Goal: Task Accomplishment & Management: Manage account settings

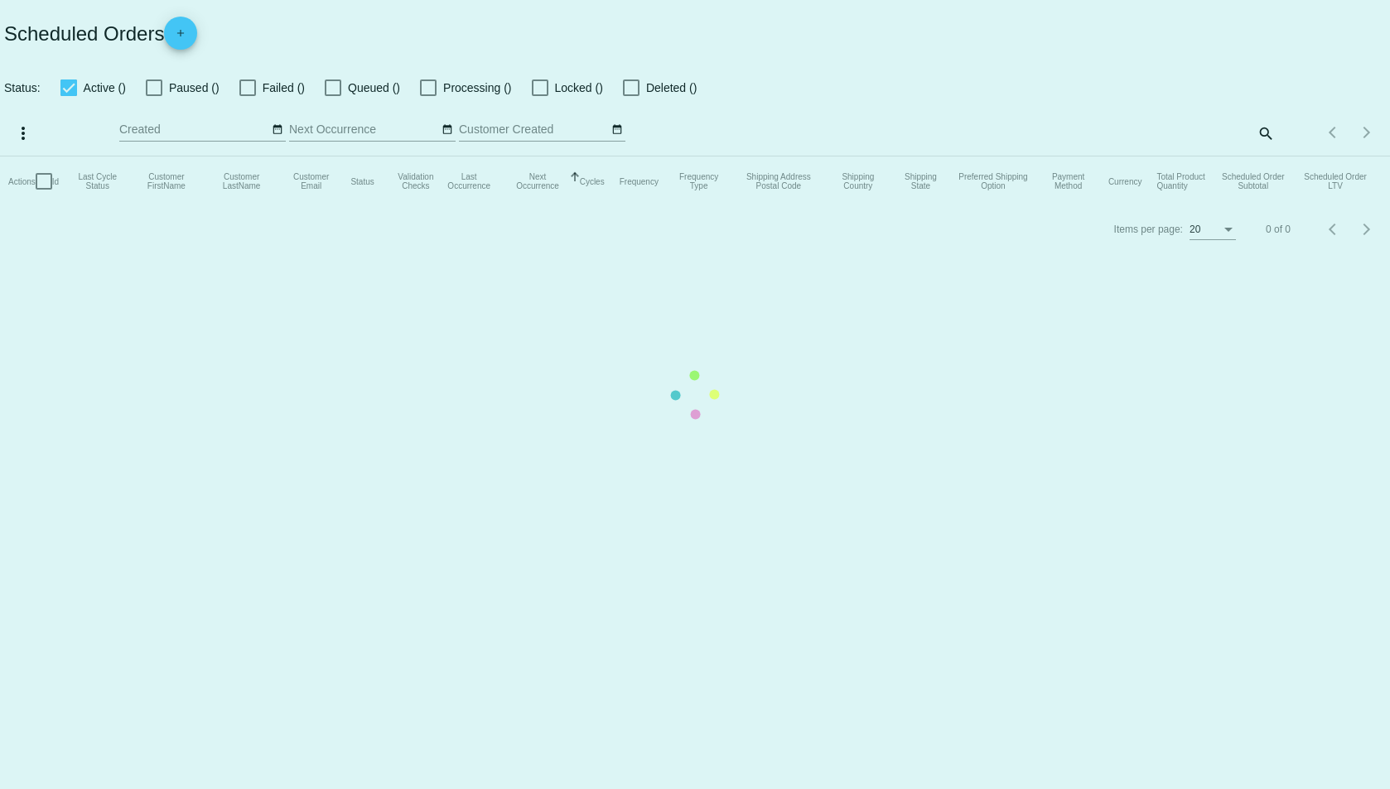
checkbox input "true"
click at [1054, 157] on mat-table "Actions Id Last Cycle Status Customer FirstName Customer LastName Customer Emai…" at bounding box center [695, 182] width 1390 height 50
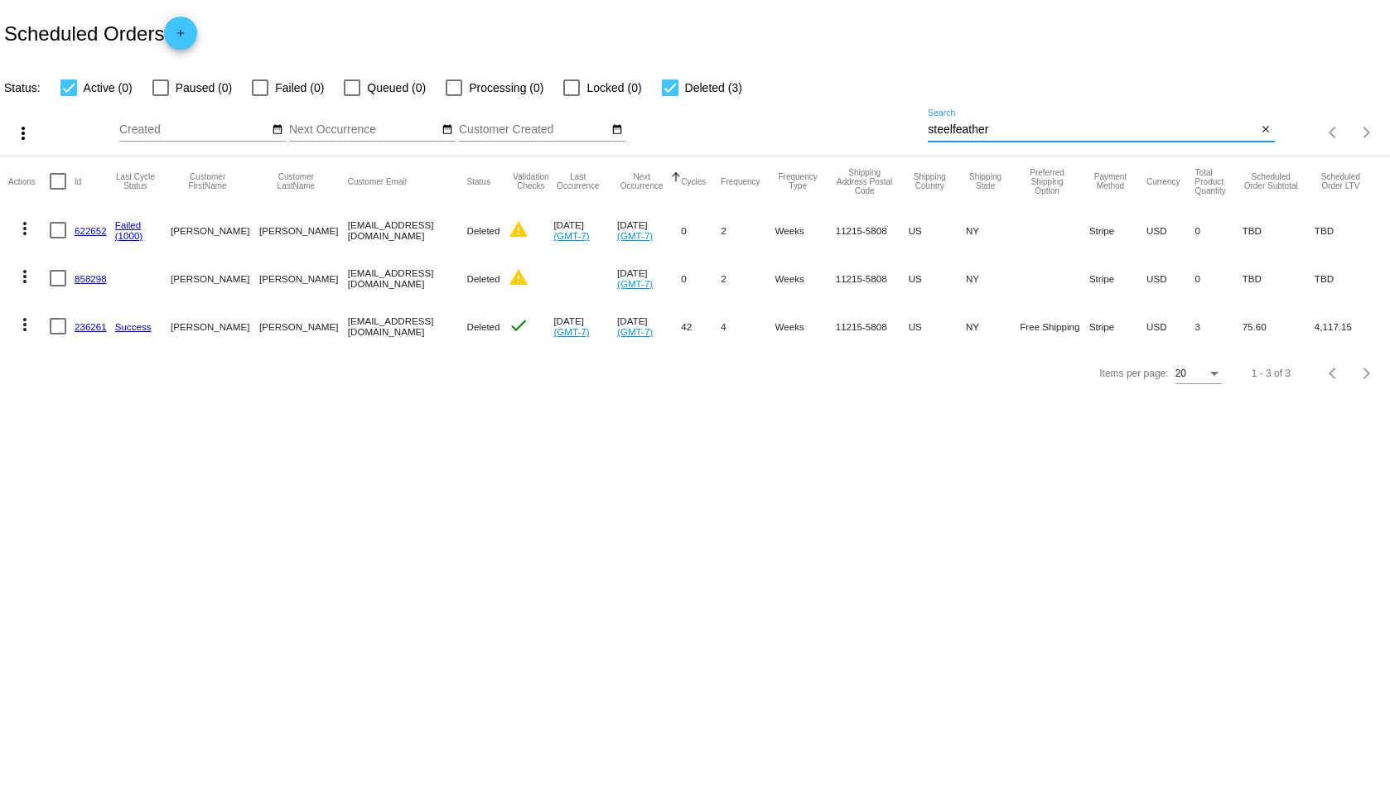
click at [1054, 130] on input "steelfeather" at bounding box center [1092, 129] width 329 height 13
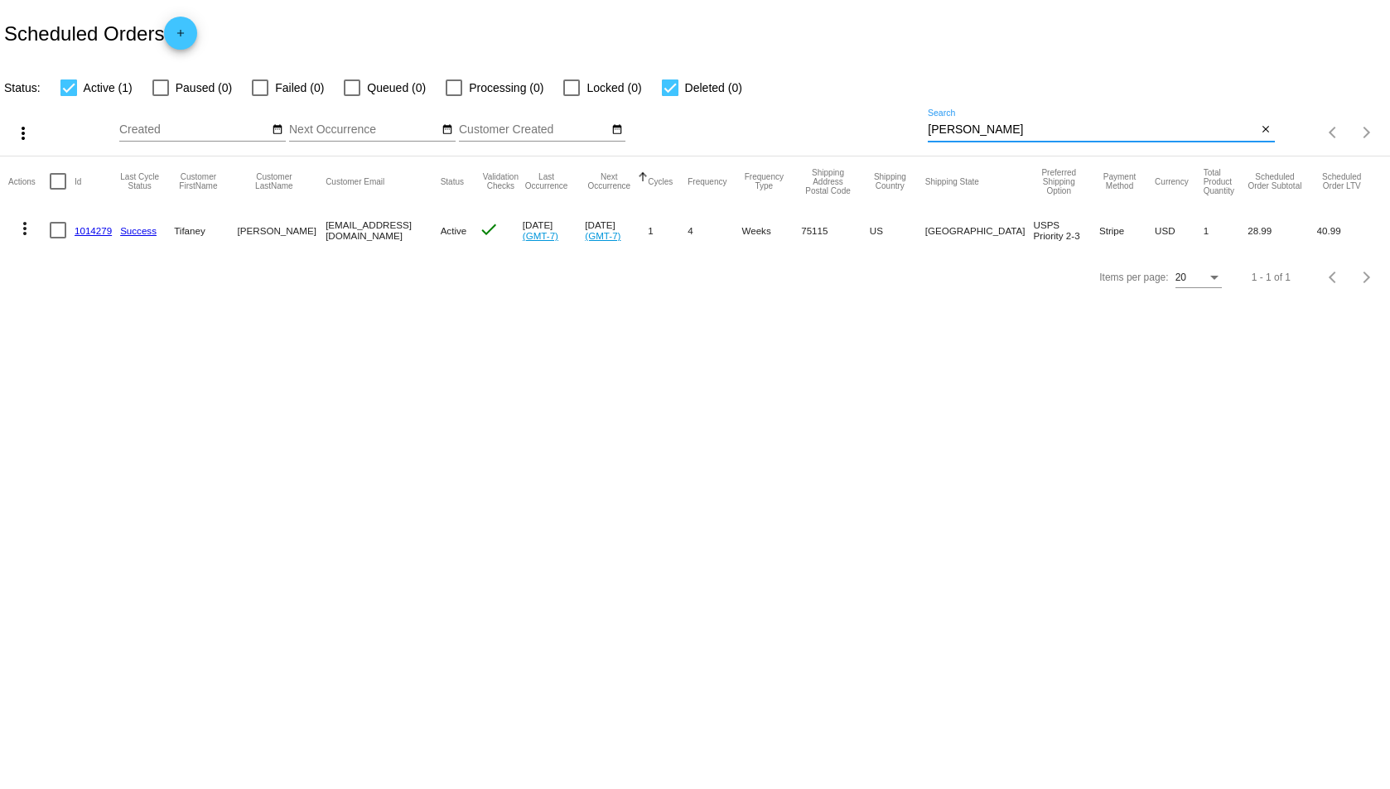
type input "[PERSON_NAME]"
click at [95, 232] on link "1014279" at bounding box center [93, 230] width 37 height 11
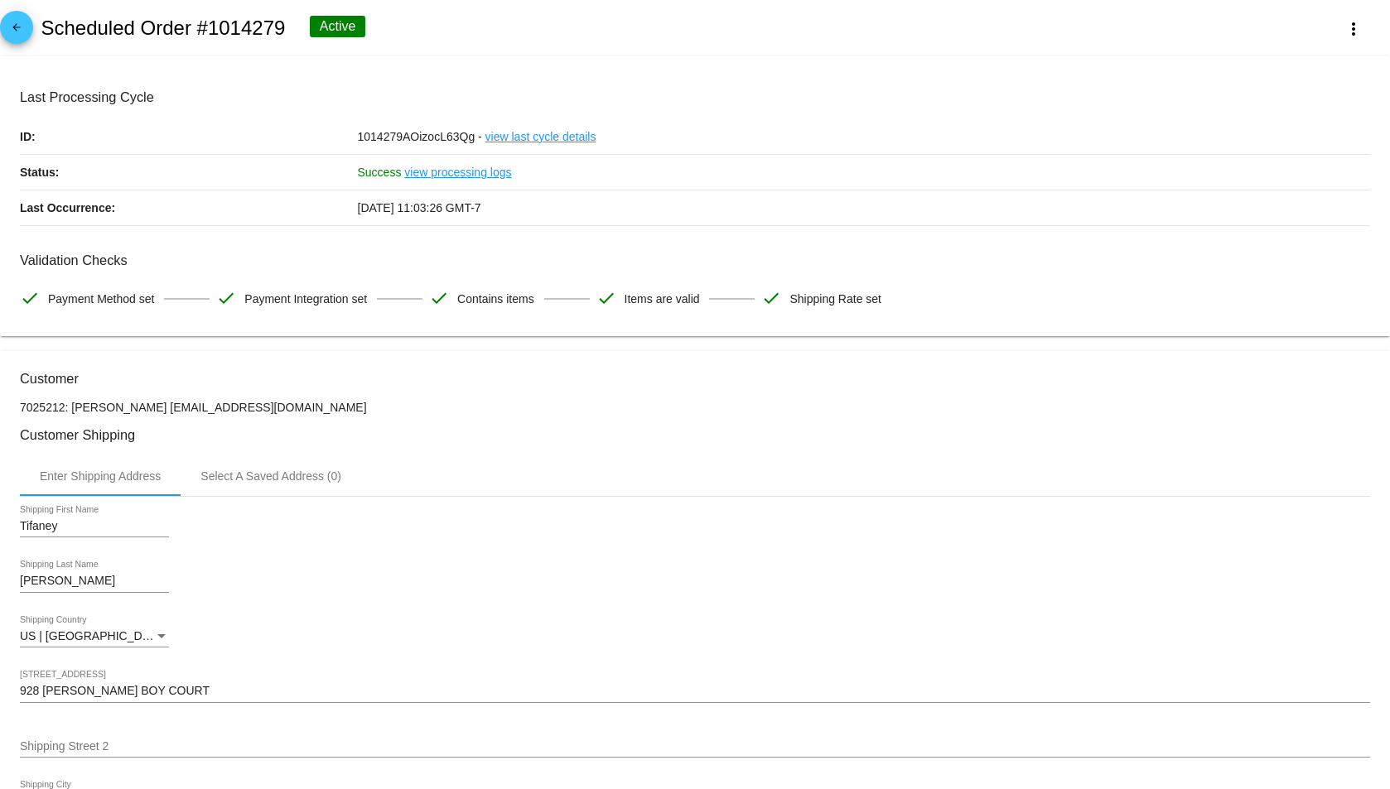
click at [9, 28] on mat-icon "arrow_back" at bounding box center [17, 32] width 20 height 20
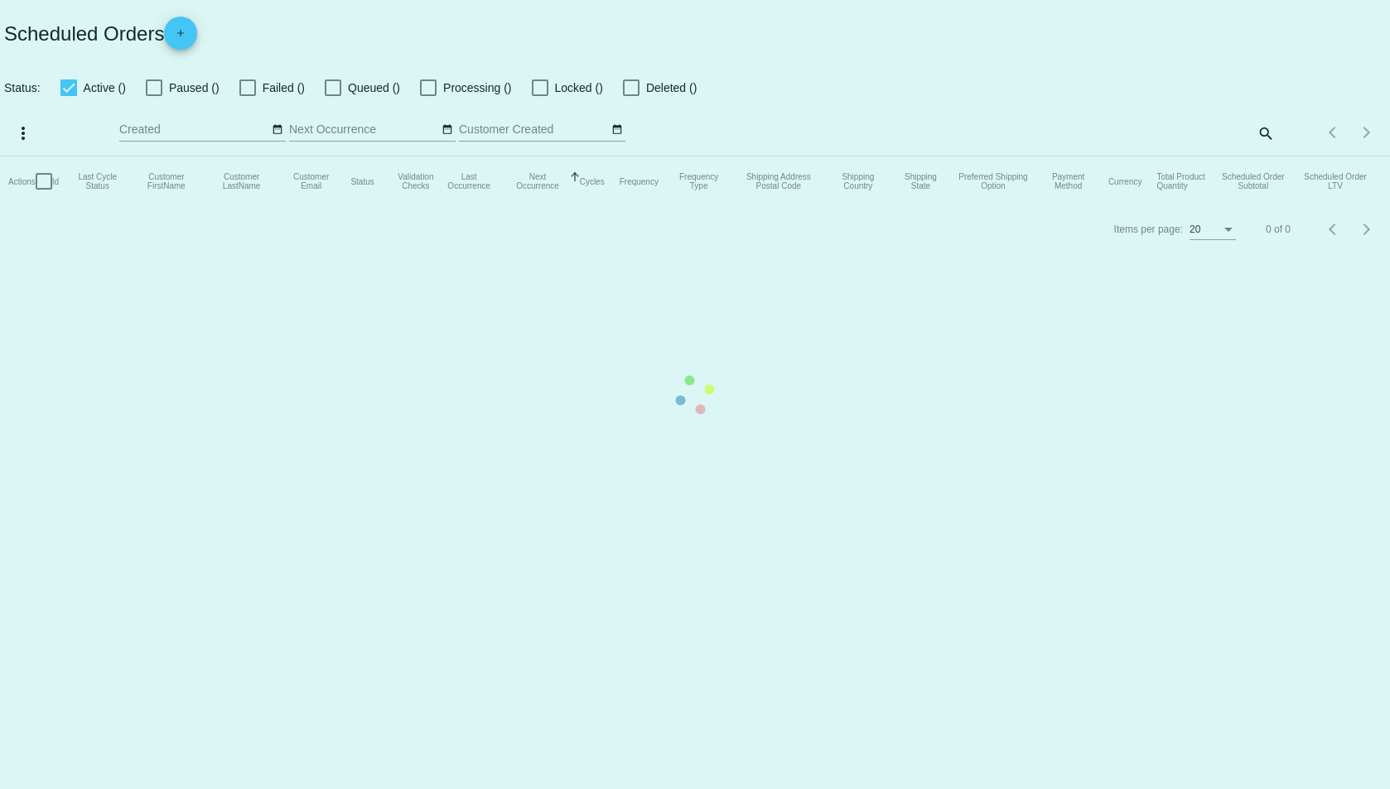
checkbox input "true"
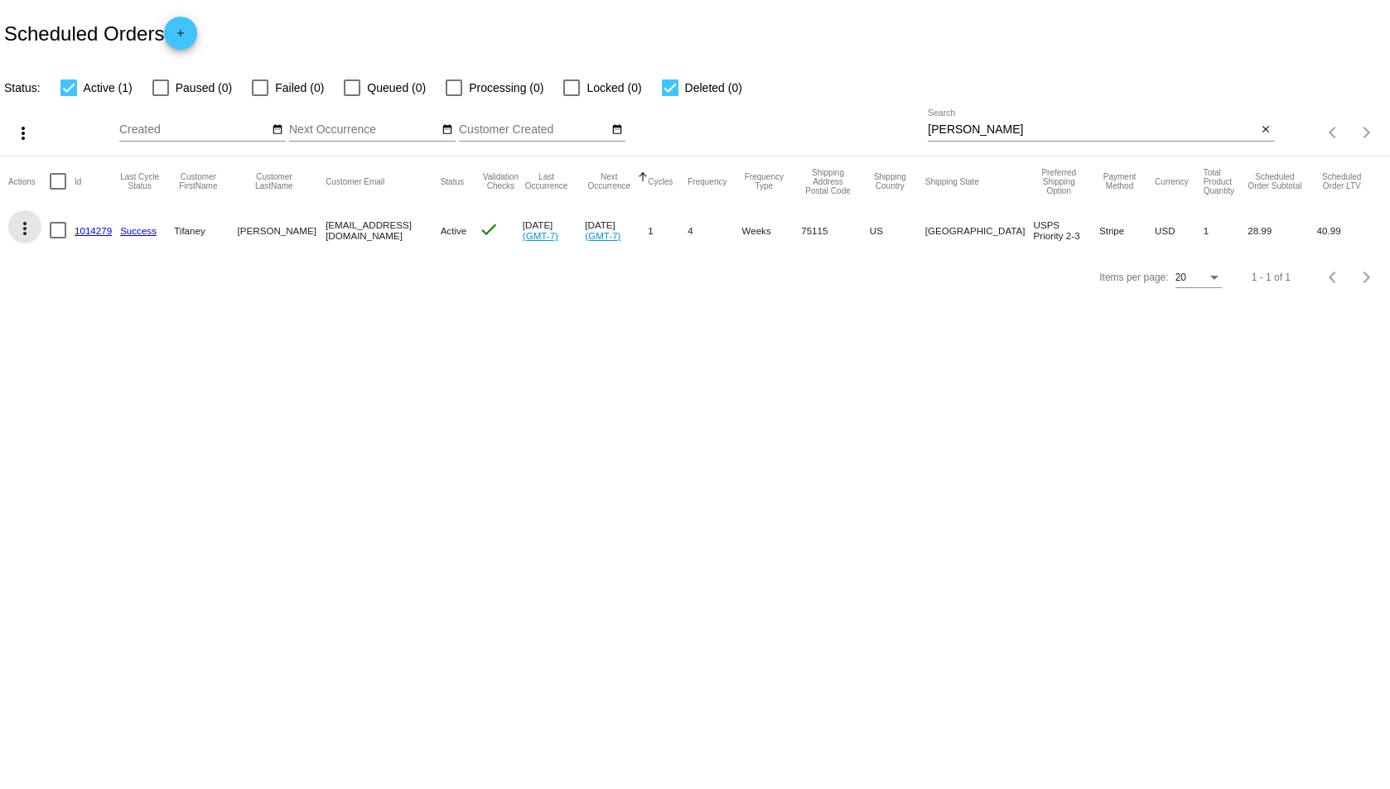
click at [31, 234] on mat-icon "more_vert" at bounding box center [25, 229] width 20 height 20
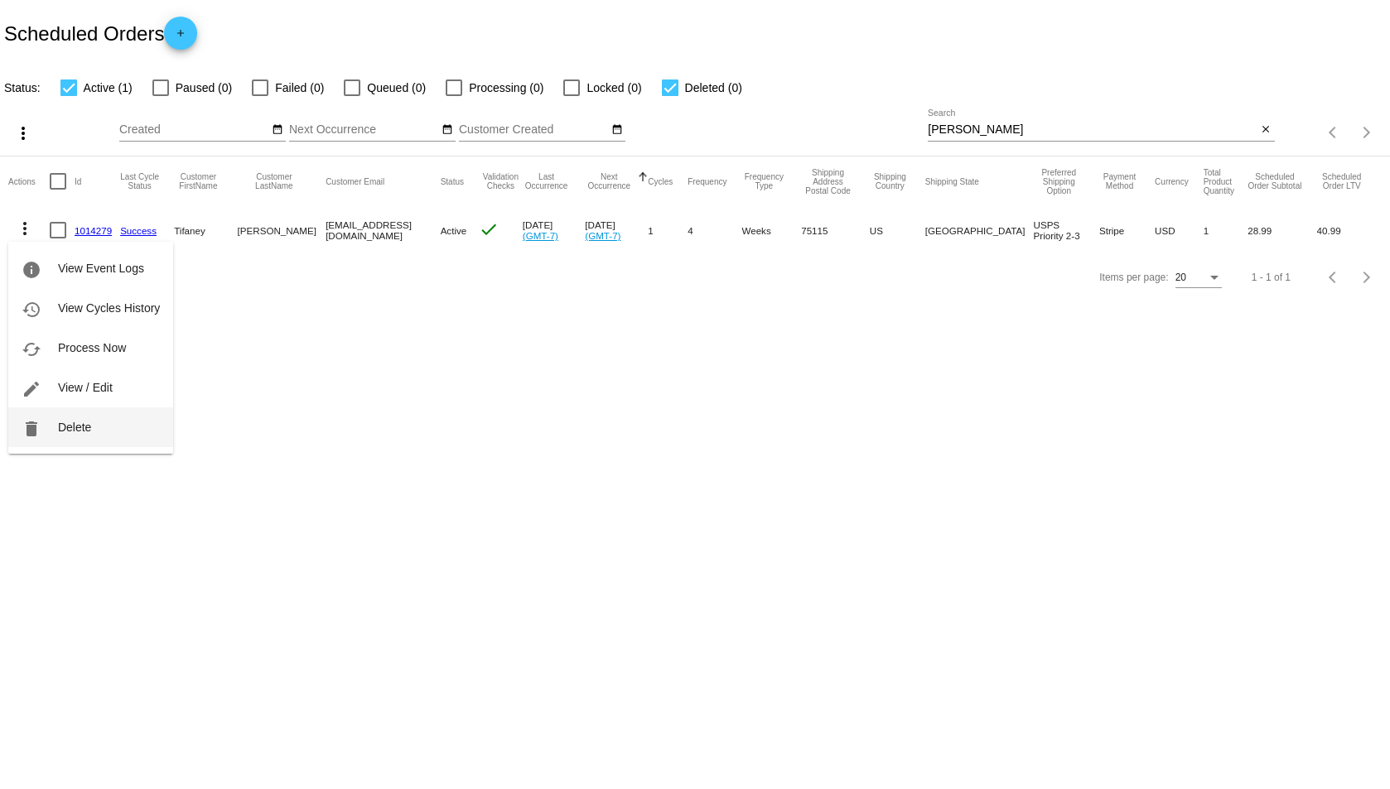
click at [58, 425] on span "Delete" at bounding box center [74, 427] width 33 height 13
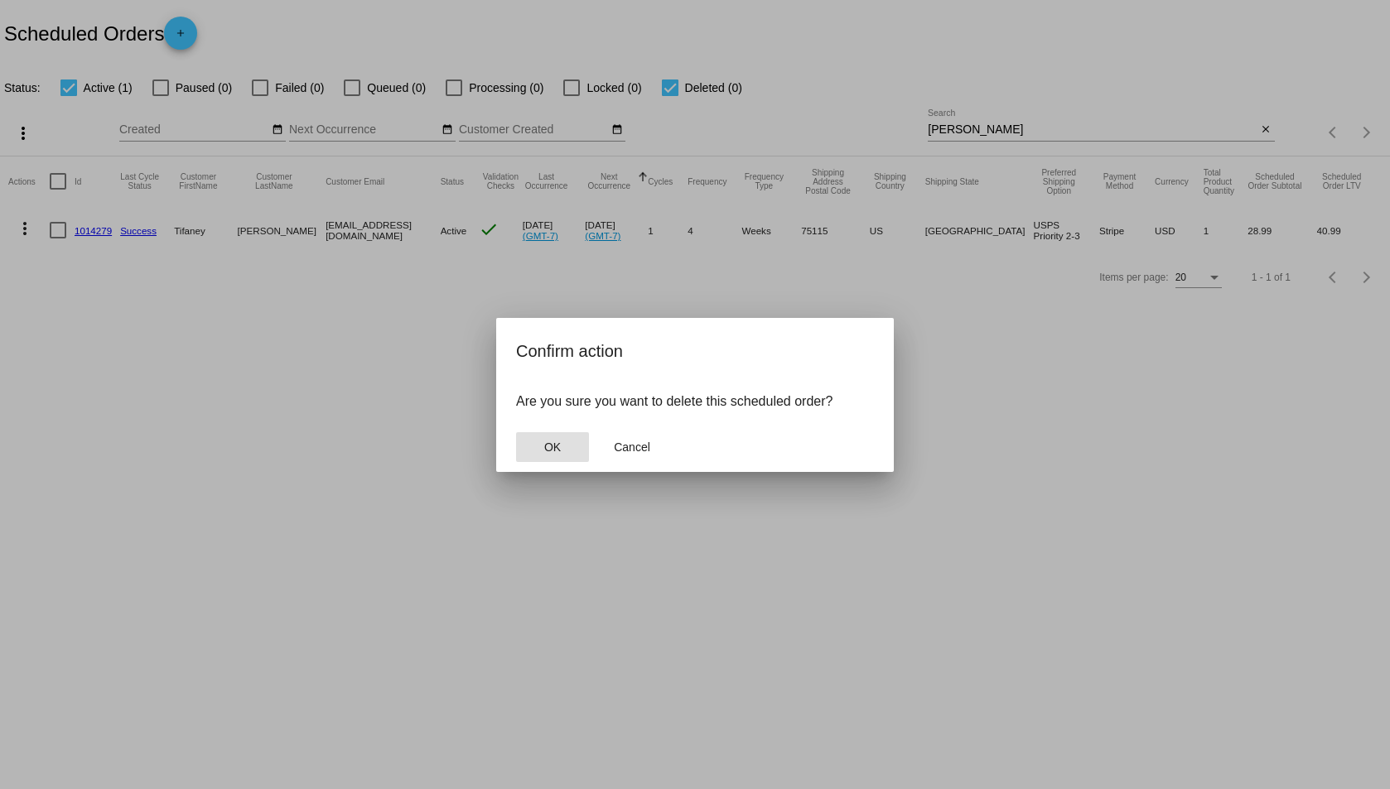
click at [573, 447] on button "OK" at bounding box center [552, 447] width 73 height 30
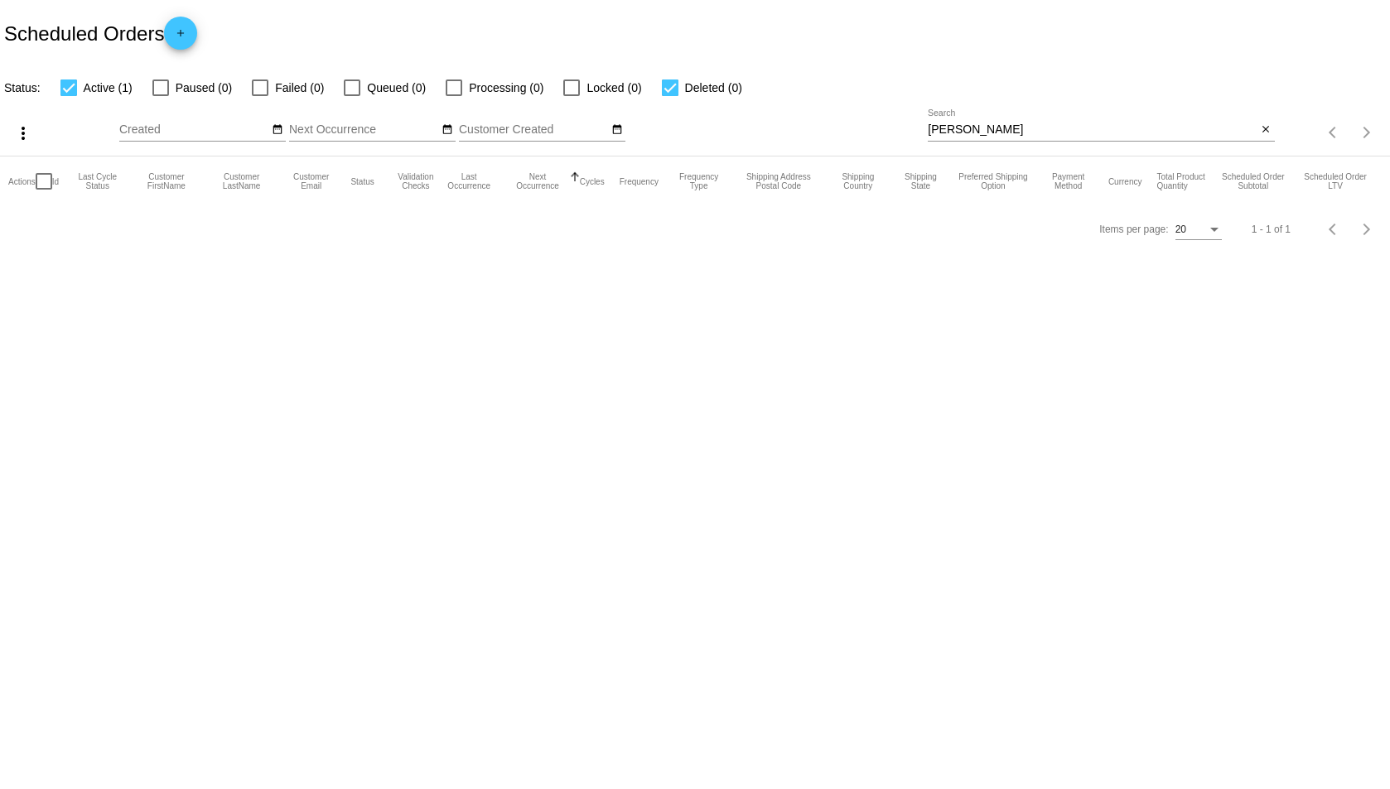
click at [1022, 122] on div "[PERSON_NAME] Search" at bounding box center [1092, 125] width 329 height 32
click at [1022, 123] on input "[PERSON_NAME]" at bounding box center [1092, 129] width 329 height 13
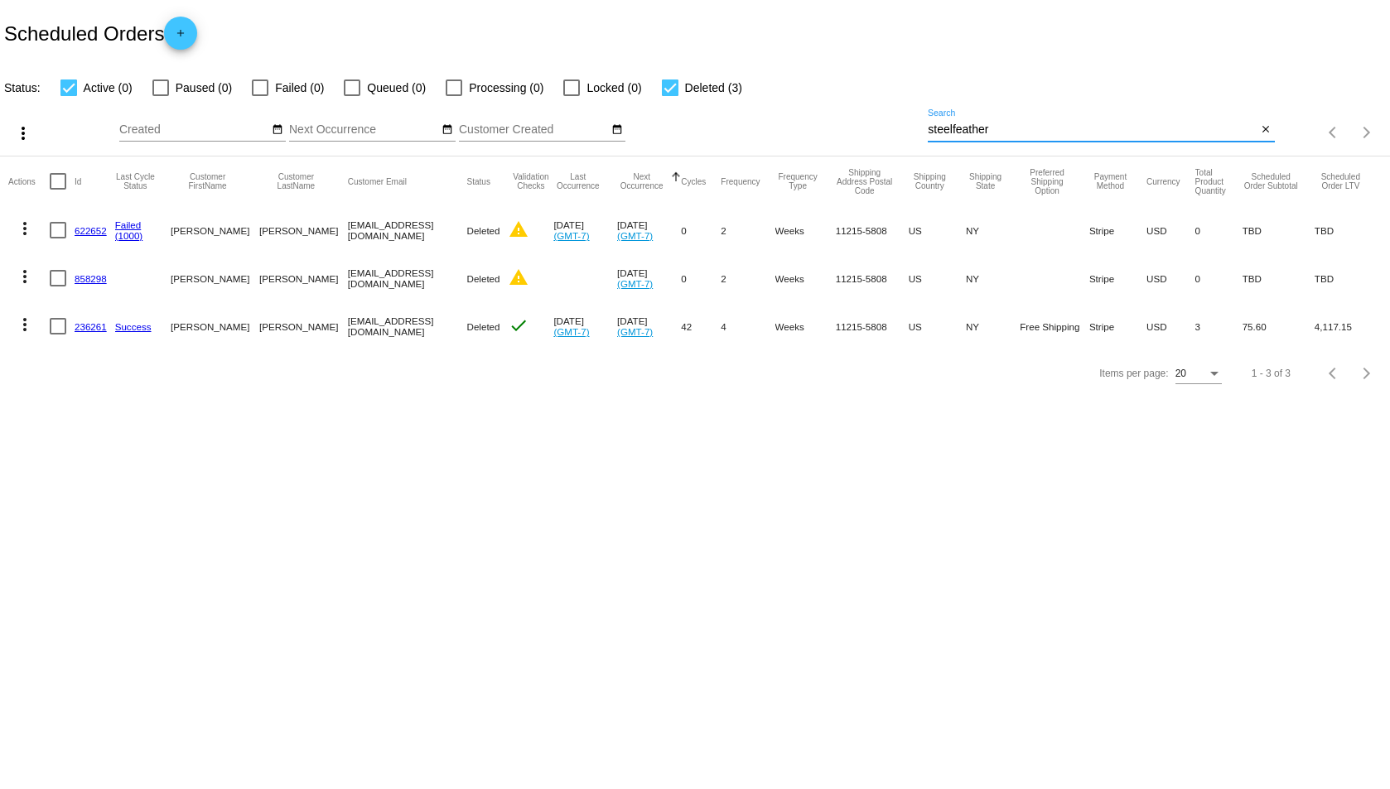
type input "steelfeather"
click at [89, 333] on mat-cell "236261" at bounding box center [95, 326] width 41 height 48
click at [91, 331] on link "236261" at bounding box center [91, 326] width 32 height 11
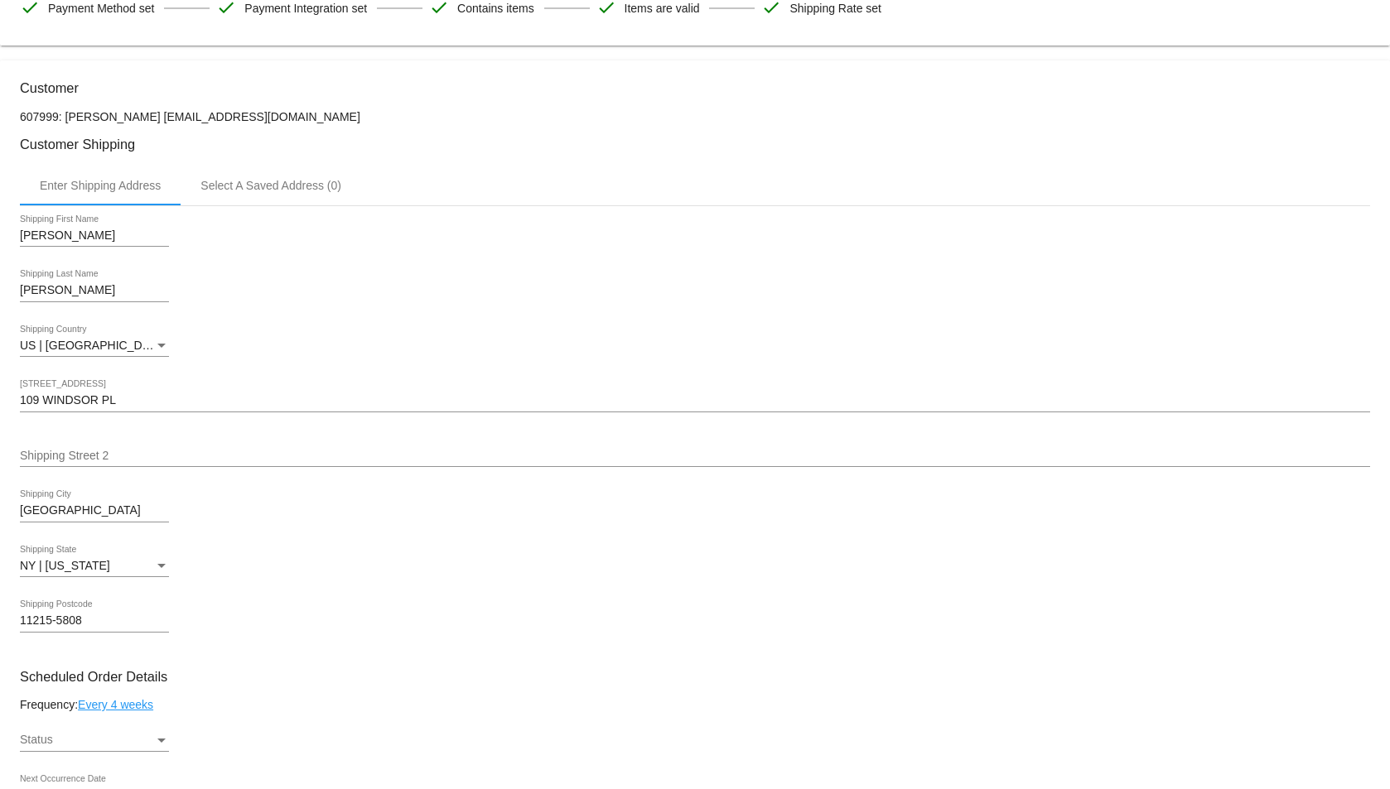
scroll to position [580, 0]
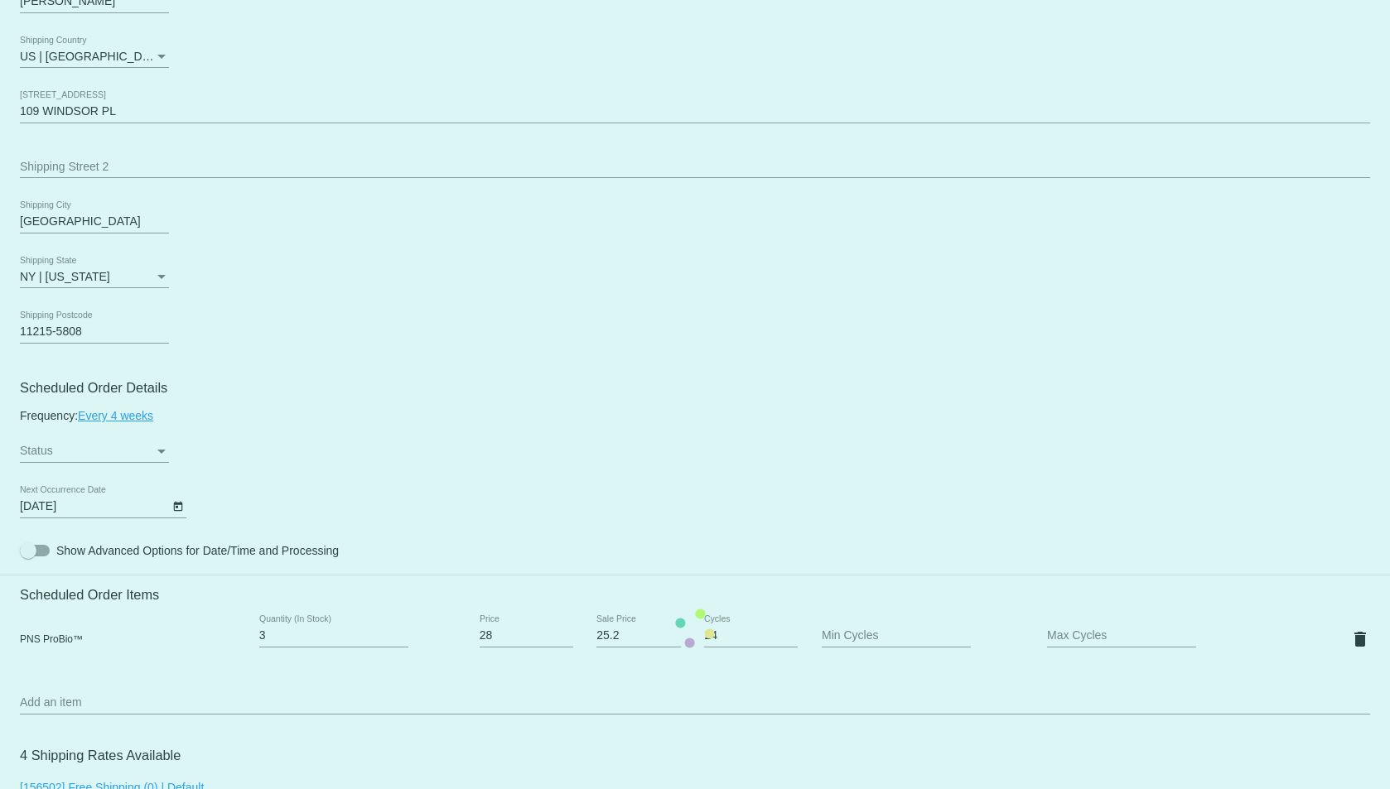
click at [102, 457] on mat-card "Customer 607999: [PERSON_NAME] [EMAIL_ADDRESS][DOMAIN_NAME] Customer Shipping E…" at bounding box center [695, 628] width 1390 height 1715
click at [102, 452] on mat-card "Customer 607999: [PERSON_NAME] [EMAIL_ADDRESS][DOMAIN_NAME] Customer Shipping E…" at bounding box center [695, 628] width 1390 height 1715
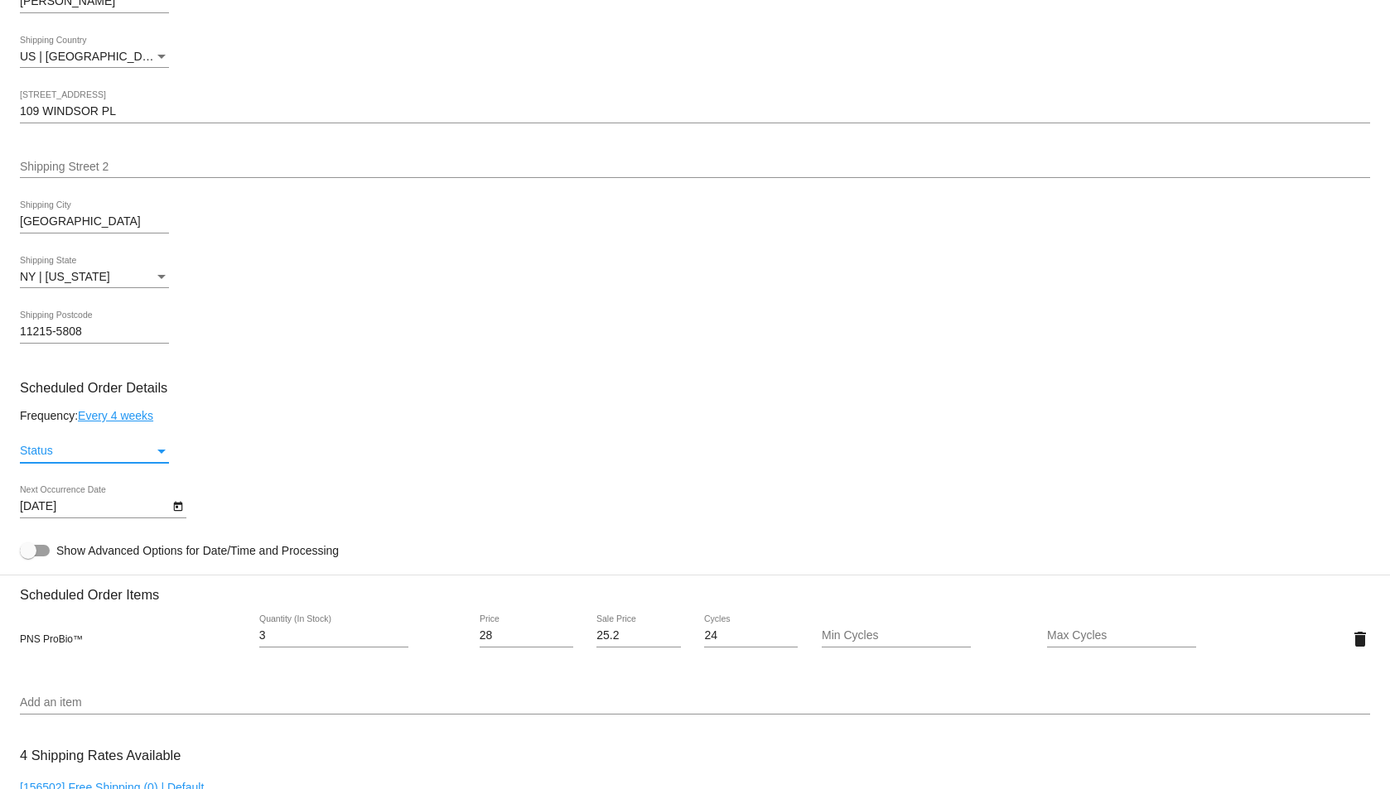
click at [102, 452] on div "Status" at bounding box center [87, 451] width 134 height 13
click at [102, 452] on span "Active" at bounding box center [94, 451] width 149 height 35
click at [316, 389] on h3 "Scheduled Order Details" at bounding box center [695, 388] width 1350 height 16
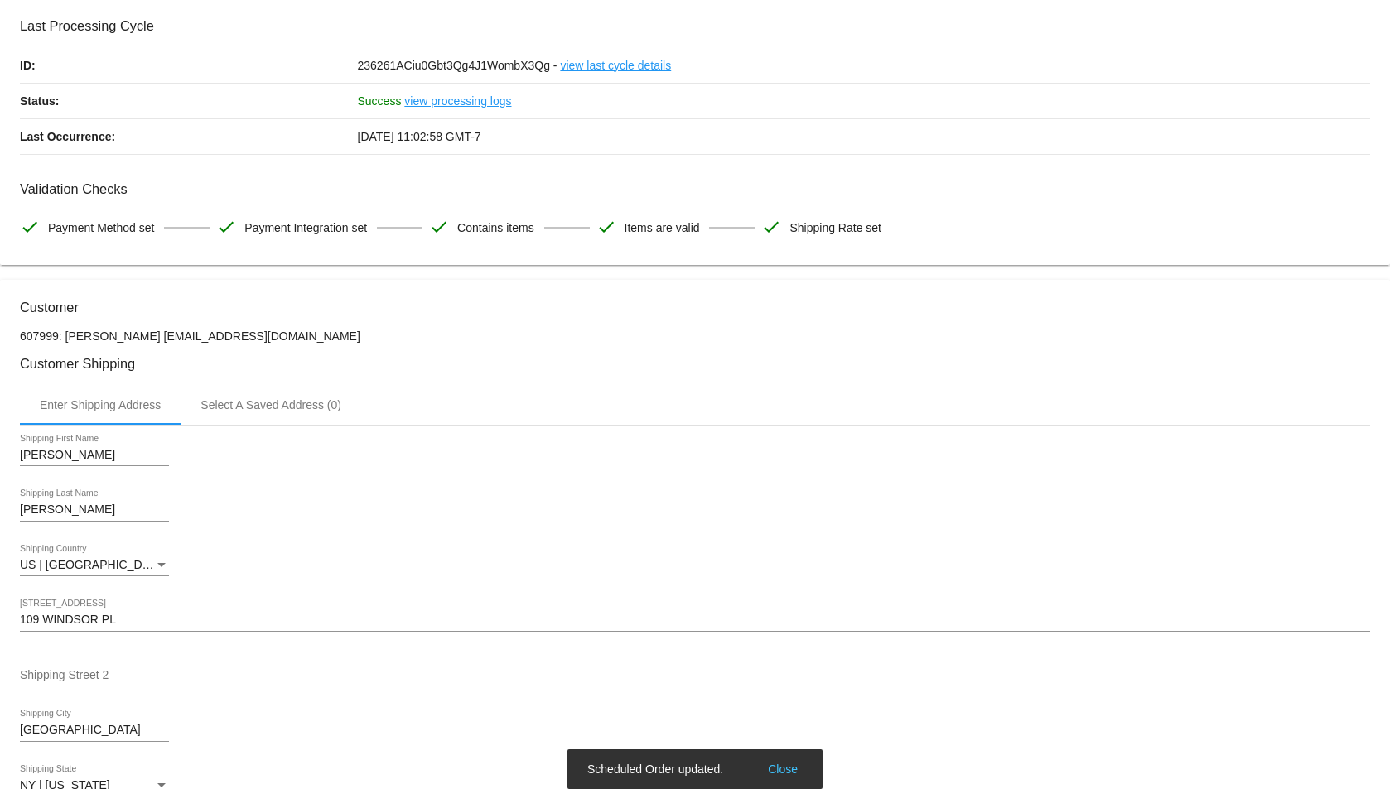
scroll to position [0, 0]
